Goal: Check status: Check status

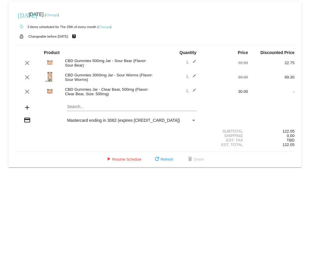
click at [87, 107] on mat-card "today Sep 29 2025 ( Change ) autorenew 3 items scheduled for The 29th of every …" at bounding box center [154, 84] width 293 height 166
type input "bat"
click at [83, 122] on span "Mastercard ending in 3062 (expires 08/25)" at bounding box center [123, 120] width 113 height 5
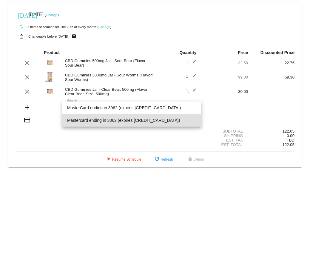
click at [59, 146] on div at bounding box center [155, 136] width 310 height 272
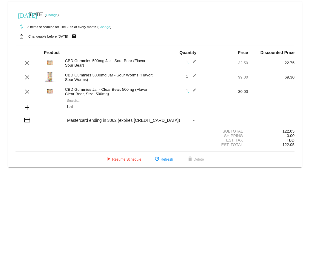
click at [188, 119] on div "Mastercard ending in 3062 (expires 08/25)" at bounding box center [129, 120] width 124 height 5
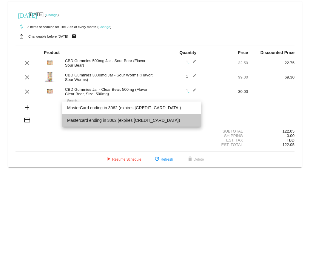
click at [138, 122] on span "Mastercard ending in 3062 (expires 08/25)" at bounding box center [131, 120] width 129 height 13
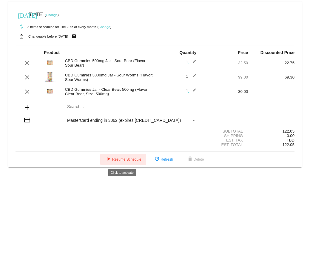
click at [128, 44] on span "play_arrow Resume Schedule" at bounding box center [123, 159] width 36 height 4
